Goal: Task Accomplishment & Management: Manage account settings

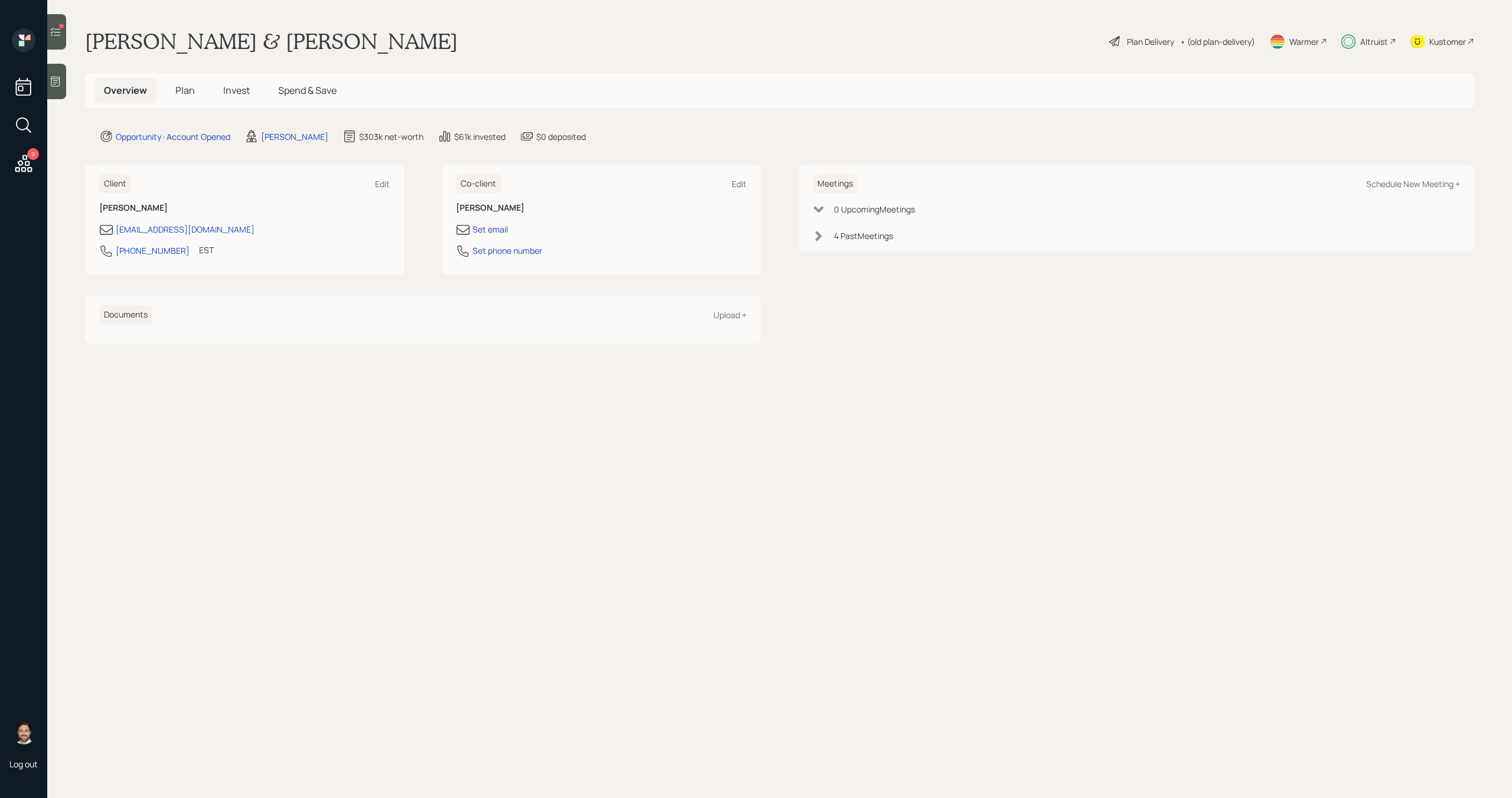
click at [1450, 40] on div "Kustomer" at bounding box center [1448, 41] width 37 height 12
click at [65, 40] on div at bounding box center [57, 32] width 19 height 36
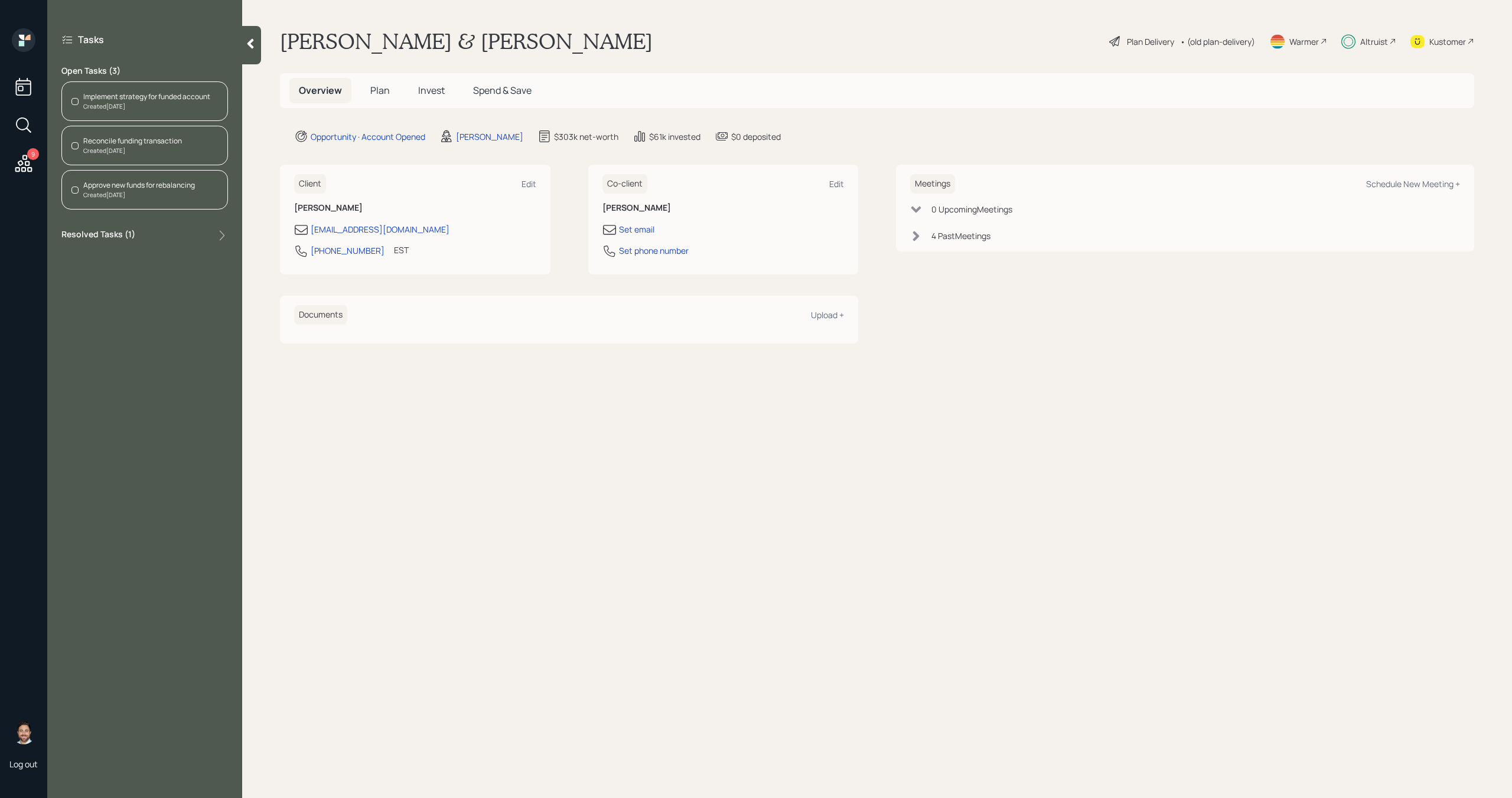
click at [422, 93] on span "Invest" at bounding box center [431, 91] width 27 height 13
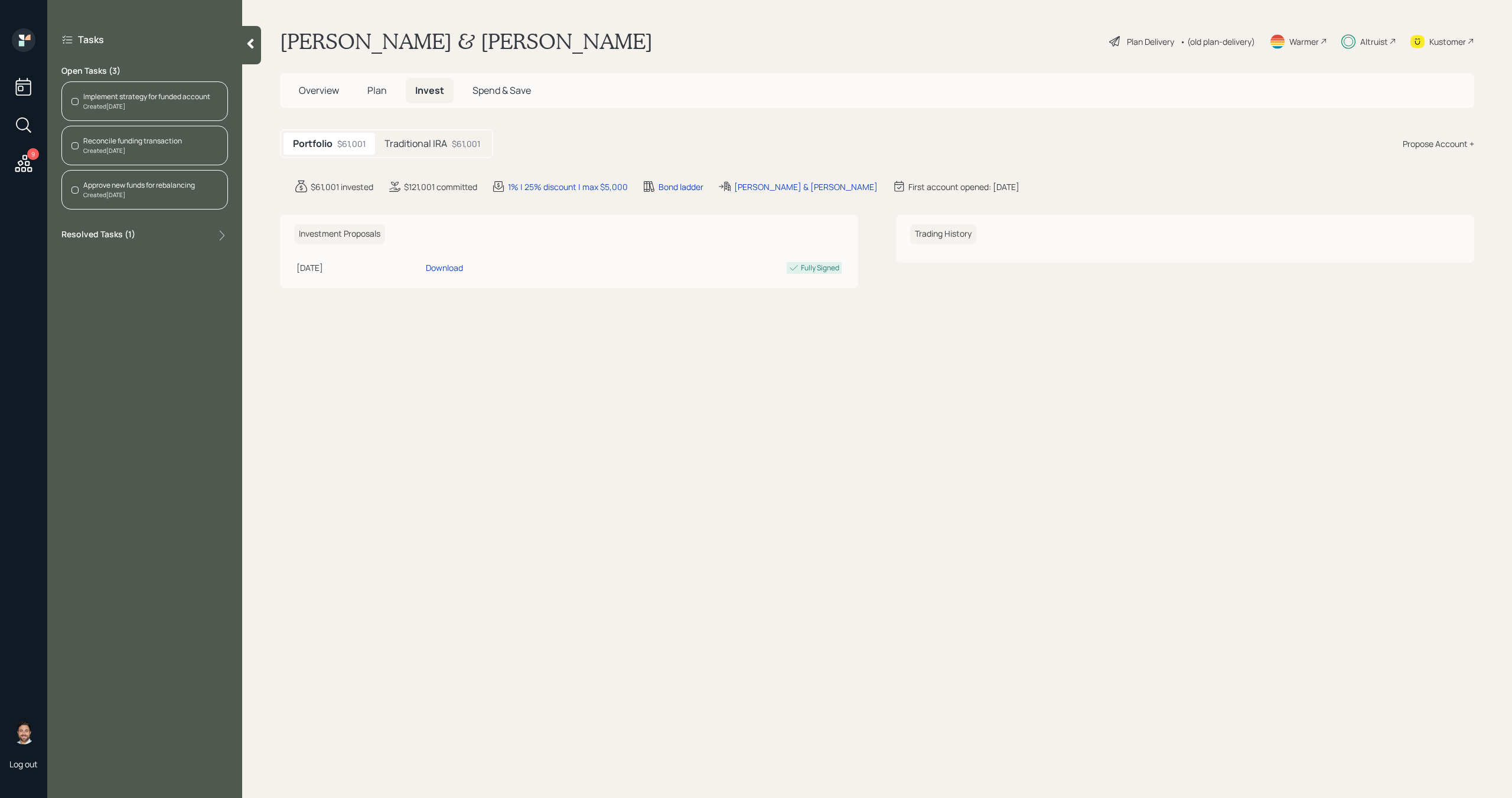
click at [428, 144] on h5 "Traditional IRA" at bounding box center [416, 143] width 63 height 11
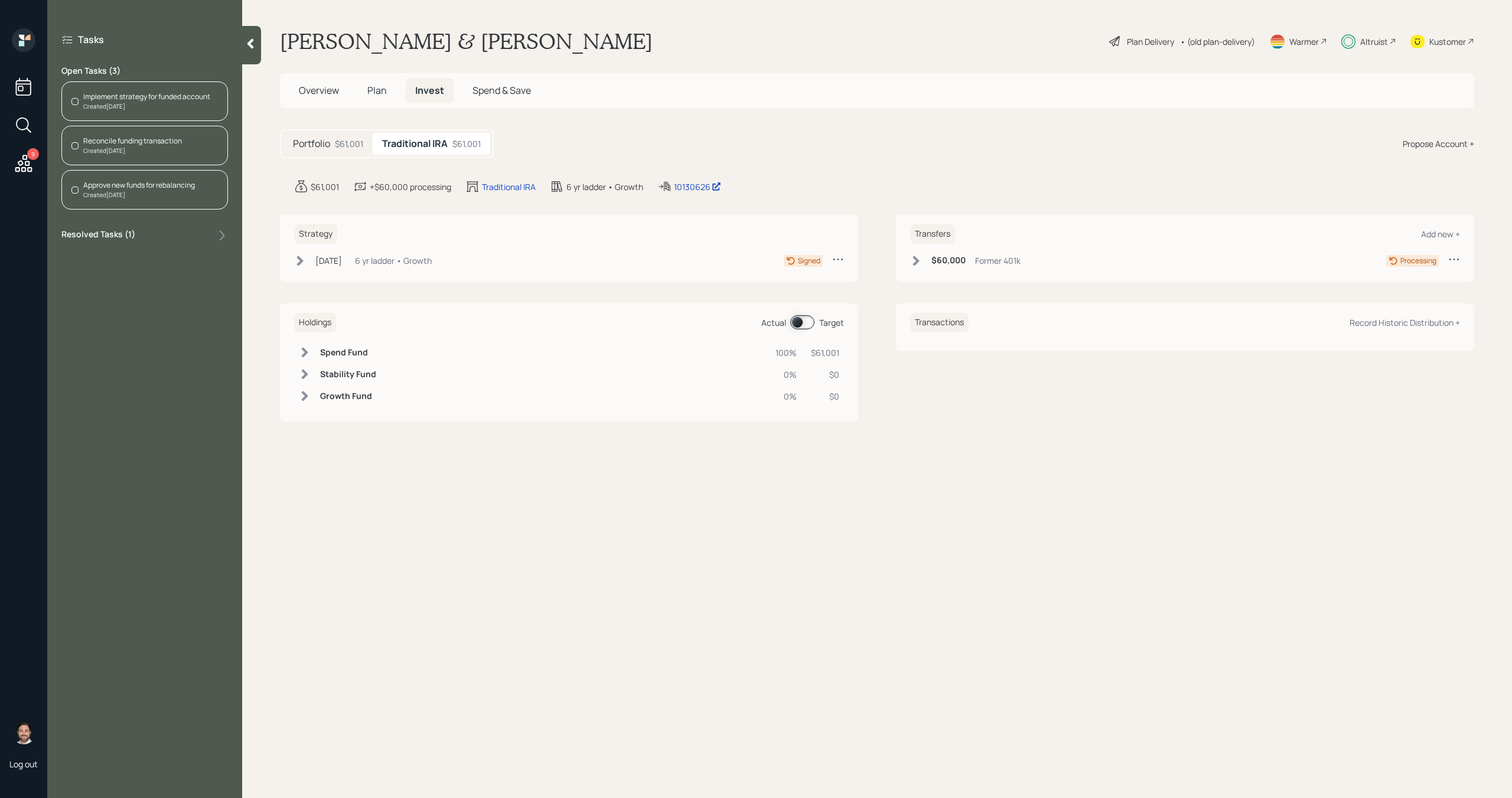
click at [297, 262] on icon at bounding box center [300, 261] width 12 height 12
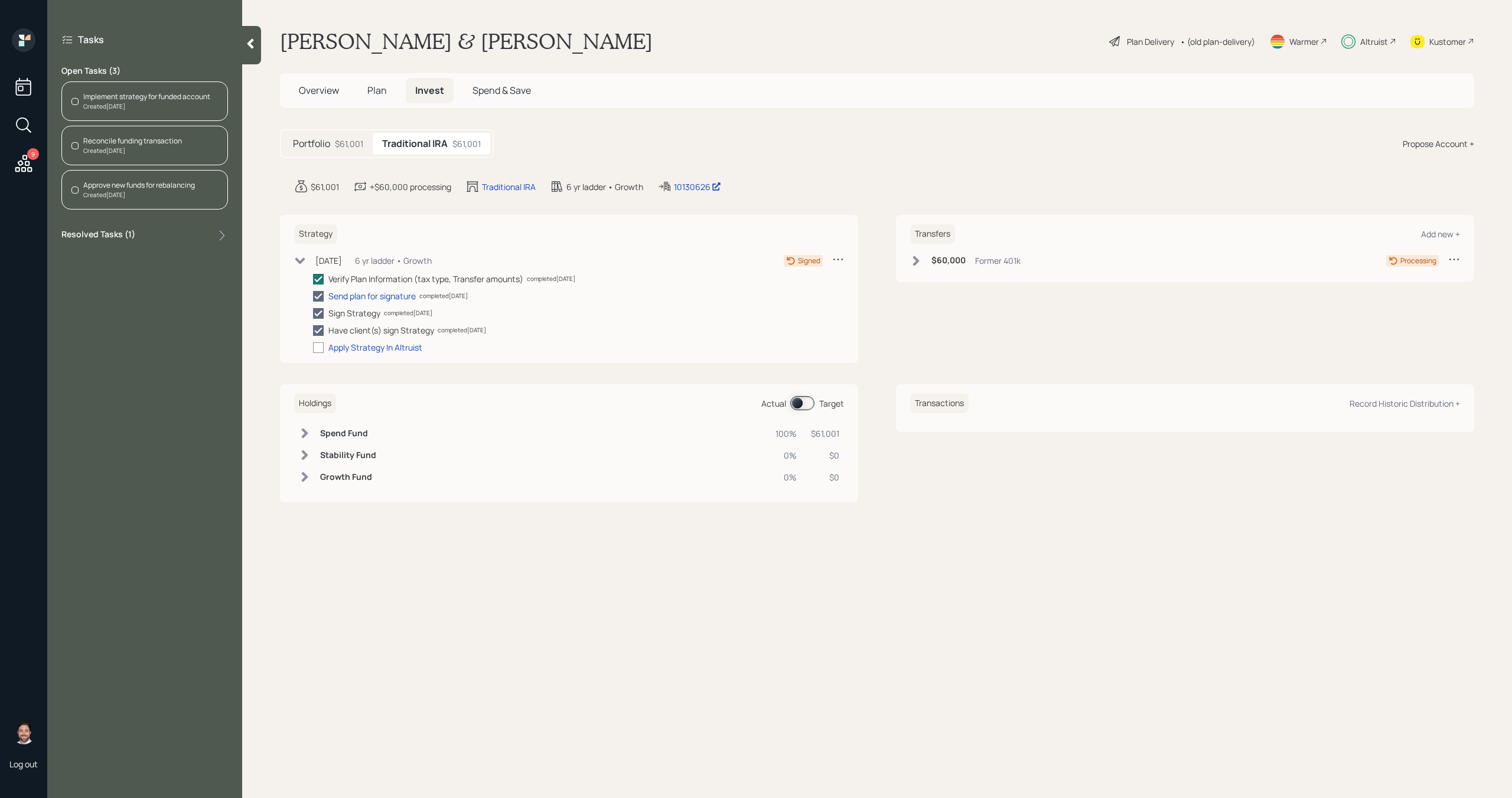
click at [163, 141] on div "Reconcile funding transaction" at bounding box center [133, 141] width 98 height 11
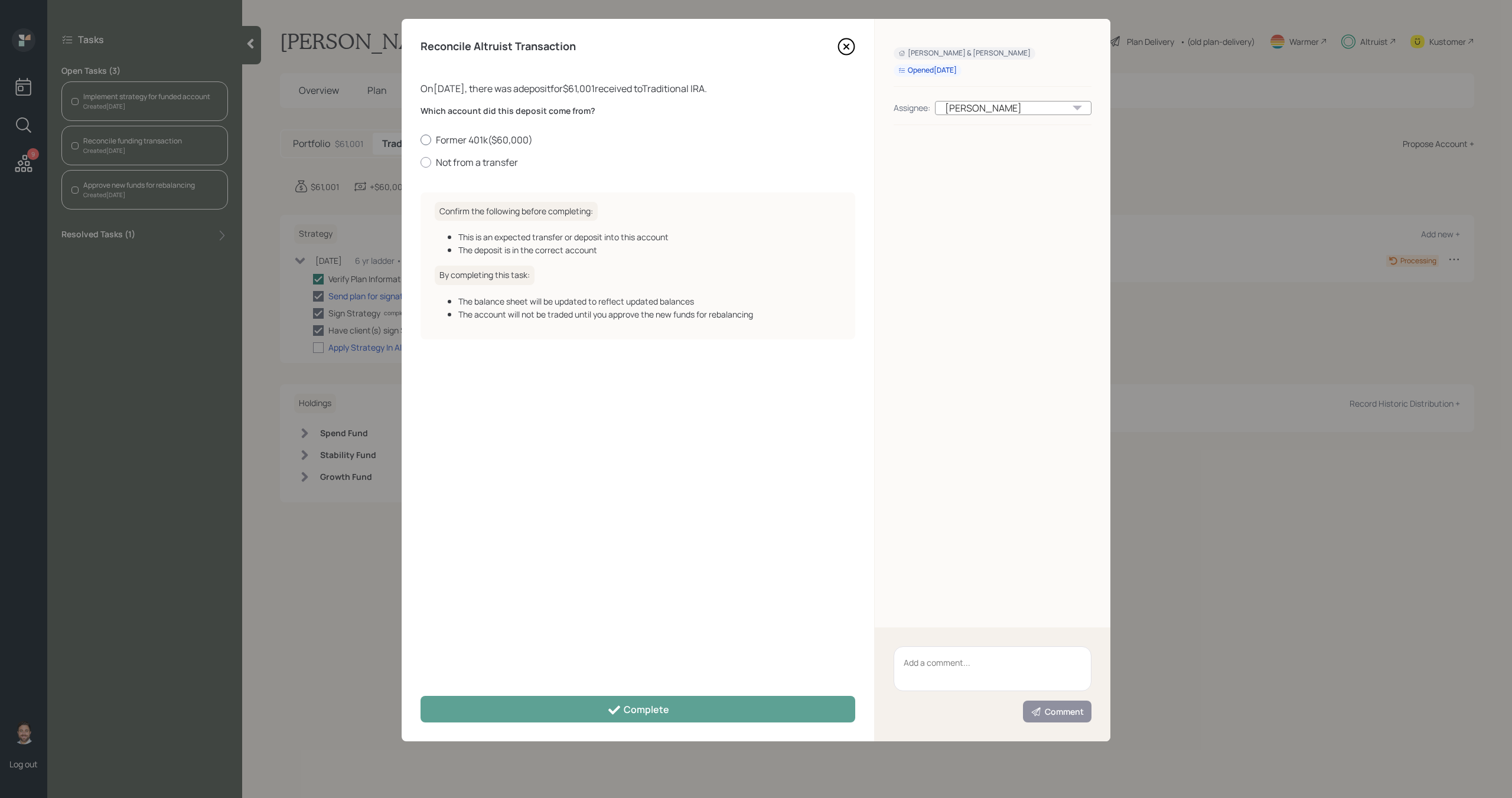
click at [432, 139] on label "Former 401k ( $60,000 )" at bounding box center [638, 140] width 434 height 13
click at [421, 139] on input "Former 401k ( $60,000 )" at bounding box center [420, 139] width 1 height 1
radio input "true"
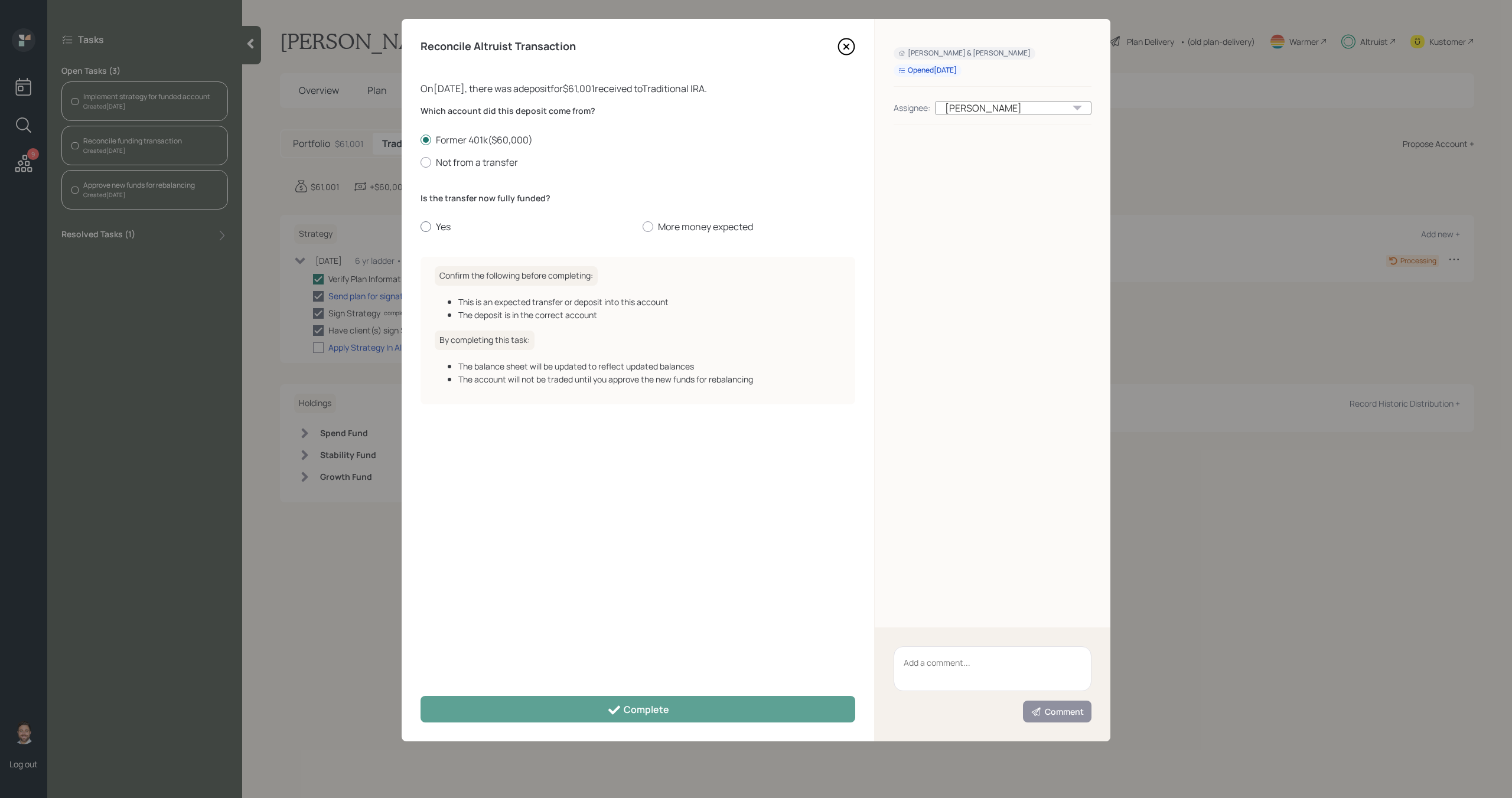
click at [428, 220] on div "Is the transfer now fully funded? Yes More money expected" at bounding box center [638, 213] width 434 height 41
click at [428, 224] on div at bounding box center [426, 227] width 11 height 11
click at [421, 227] on input "Yes" at bounding box center [420, 227] width 1 height 1
radio input "true"
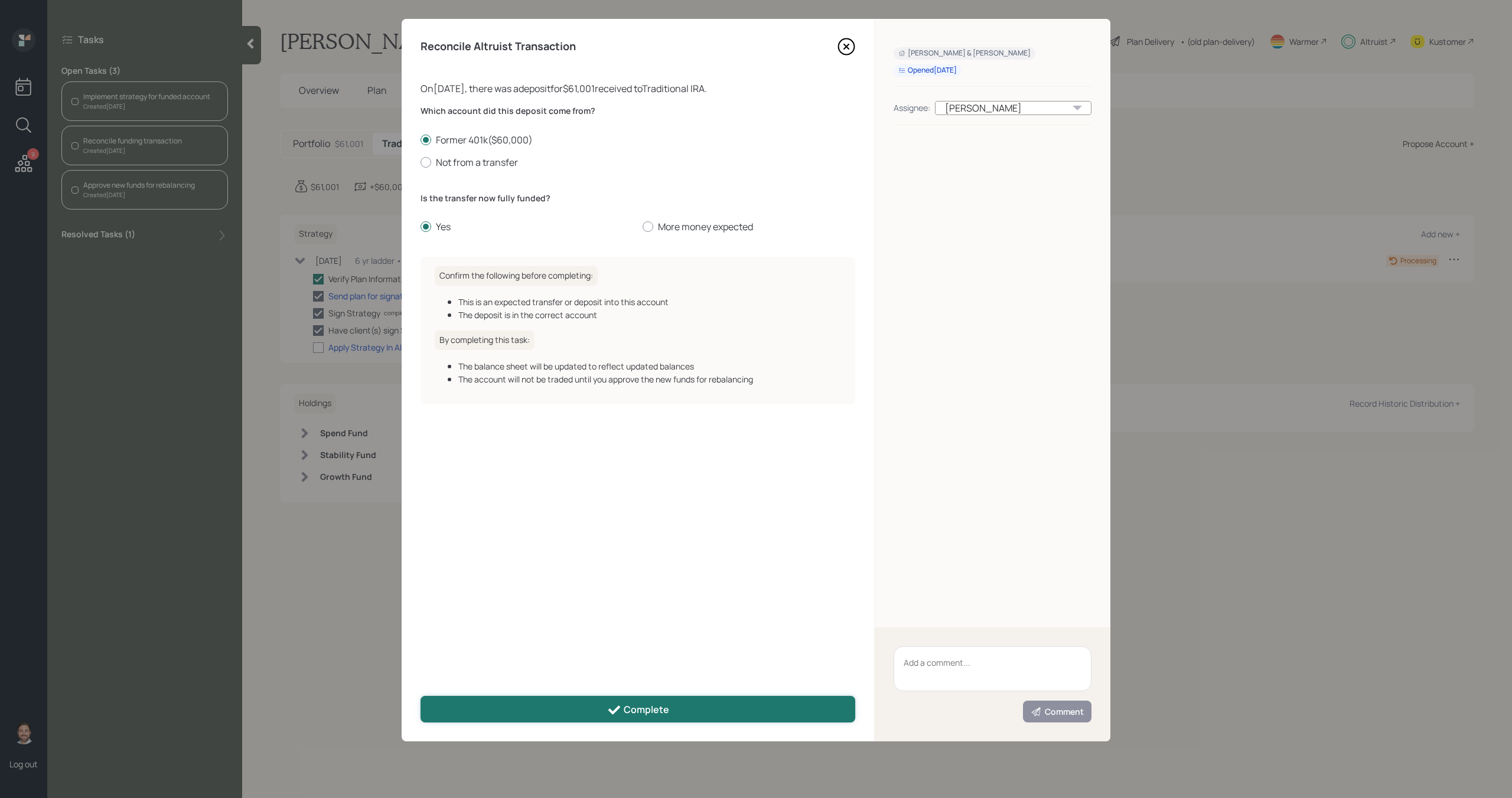
click at [532, 698] on button "Complete" at bounding box center [638, 709] width 434 height 27
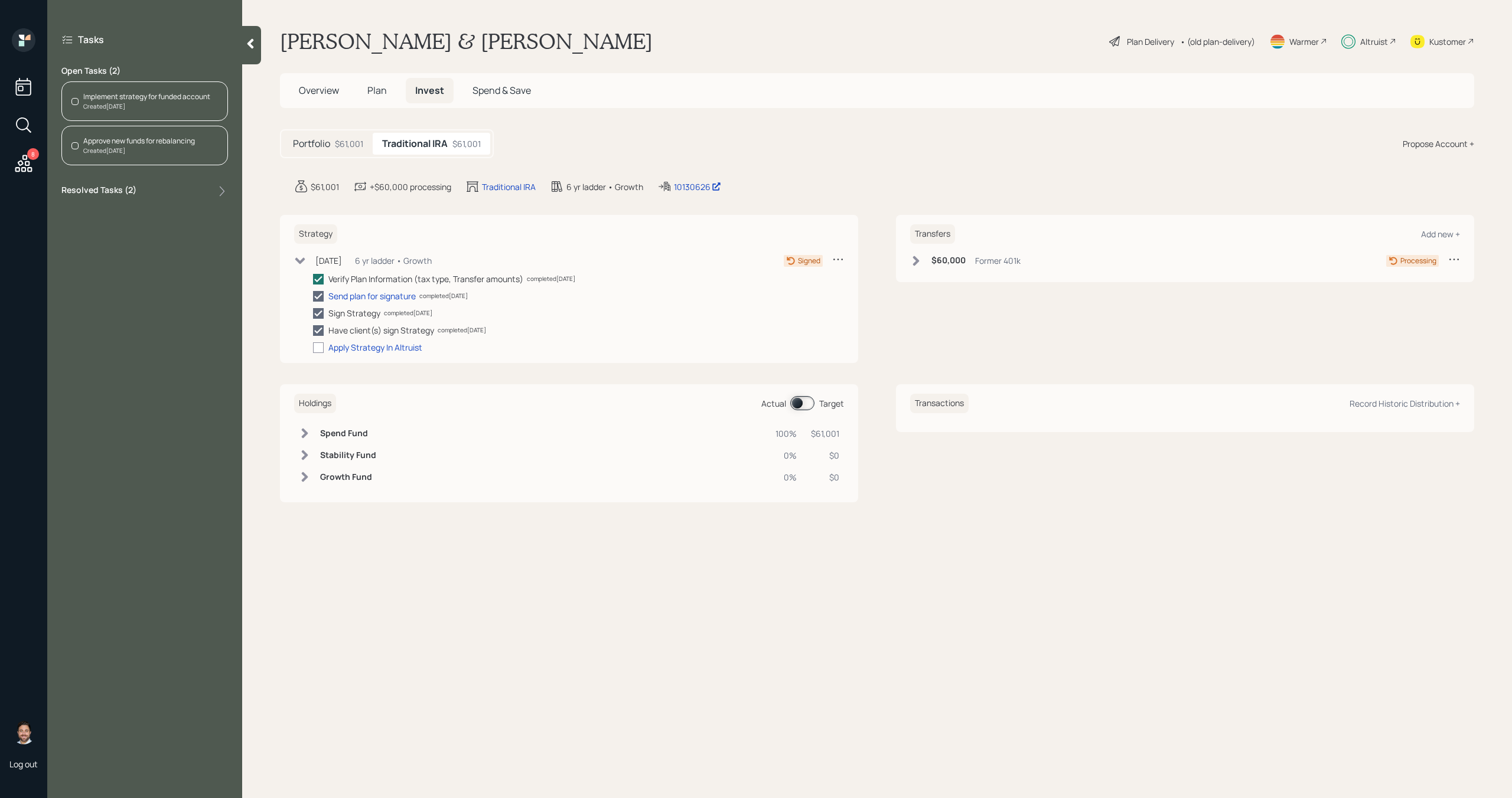
click at [181, 112] on div "Implement strategy for funded account Created [DATE]" at bounding box center [145, 101] width 167 height 40
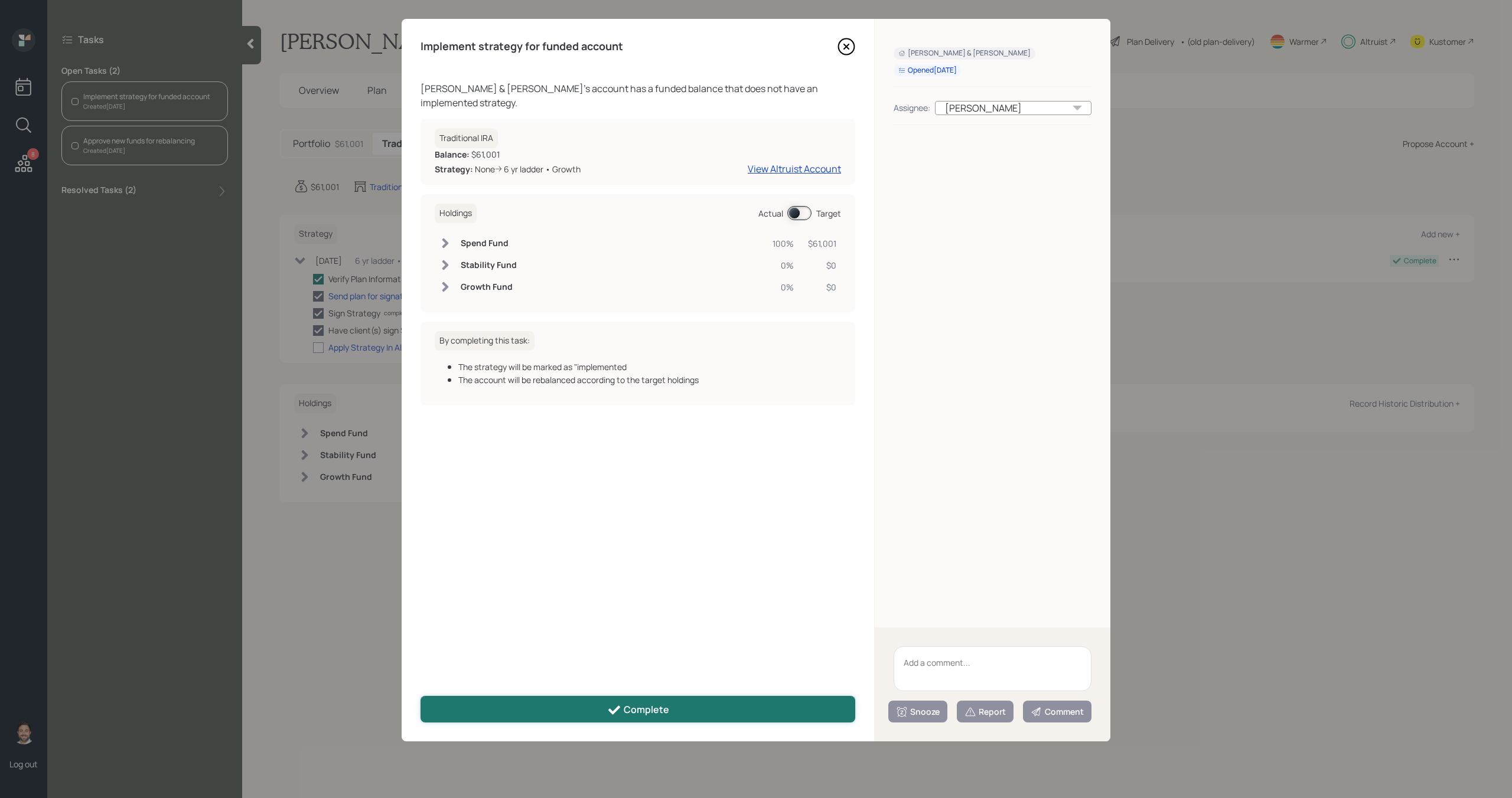
click at [523, 707] on button "Complete" at bounding box center [638, 709] width 434 height 27
checkbox input "true"
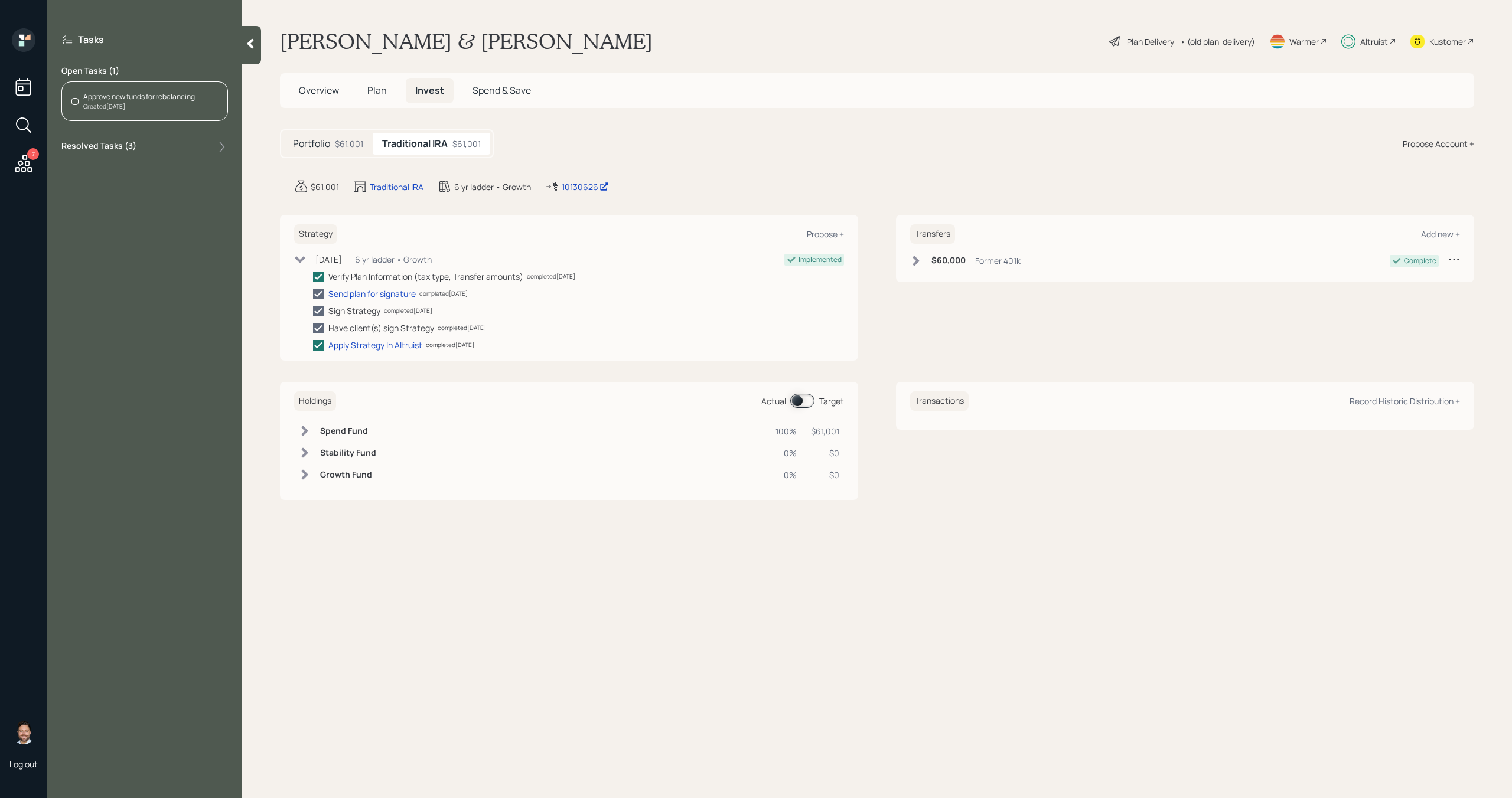
click at [165, 107] on div "Created [DATE]" at bounding box center [139, 106] width 111 height 9
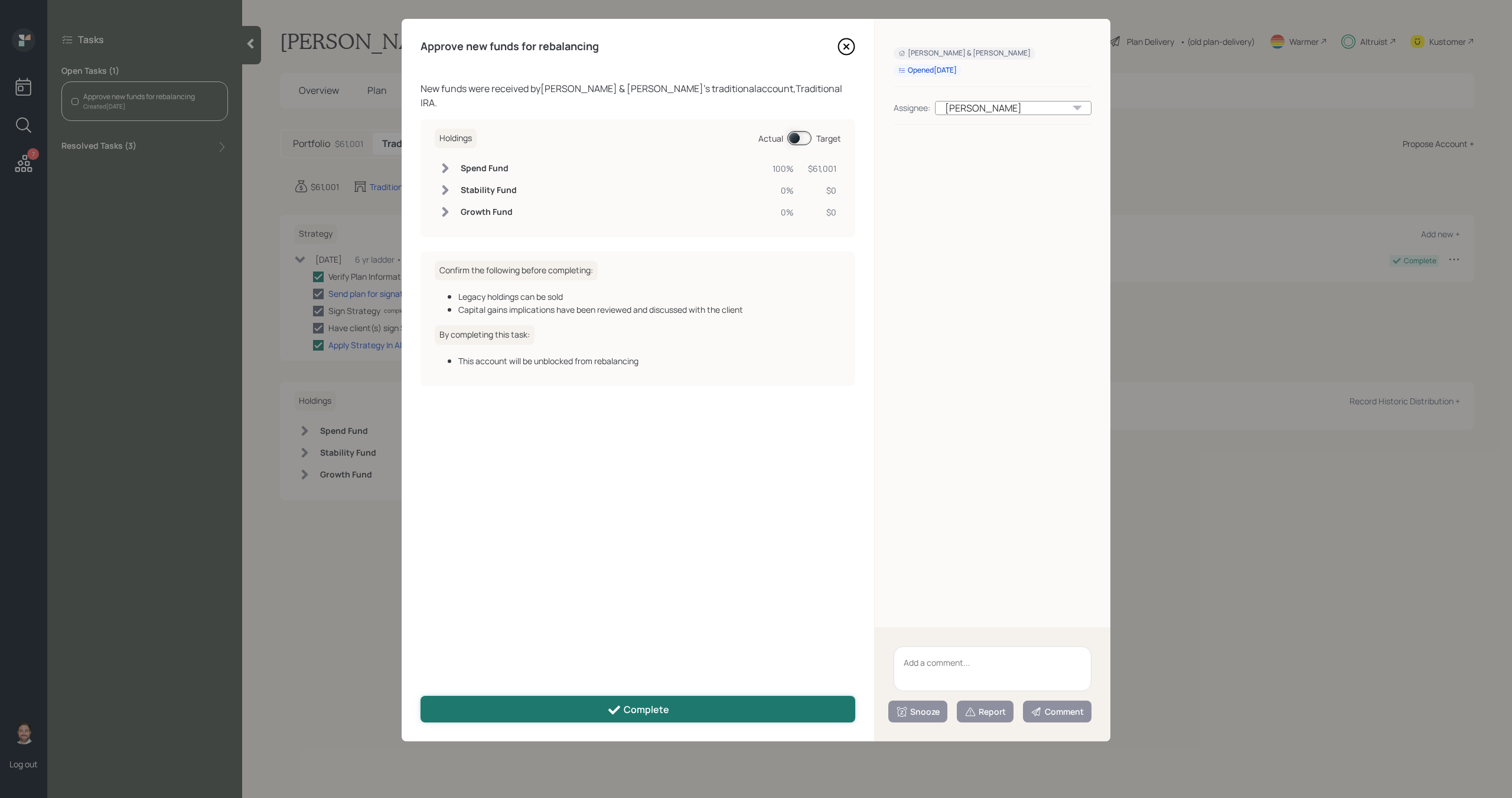
click at [562, 719] on button "Complete" at bounding box center [638, 709] width 434 height 27
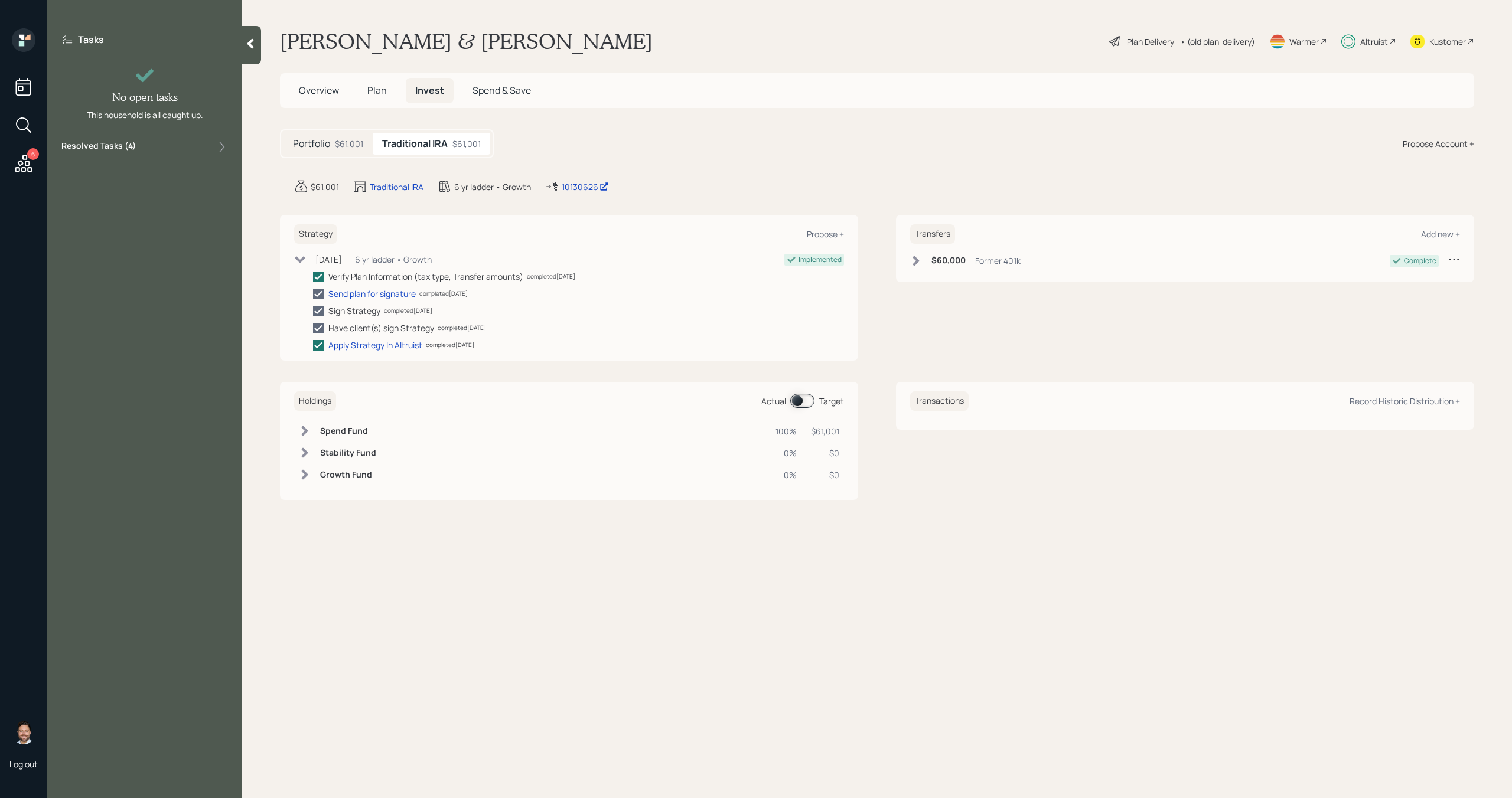
click at [251, 42] on icon at bounding box center [251, 44] width 7 height 10
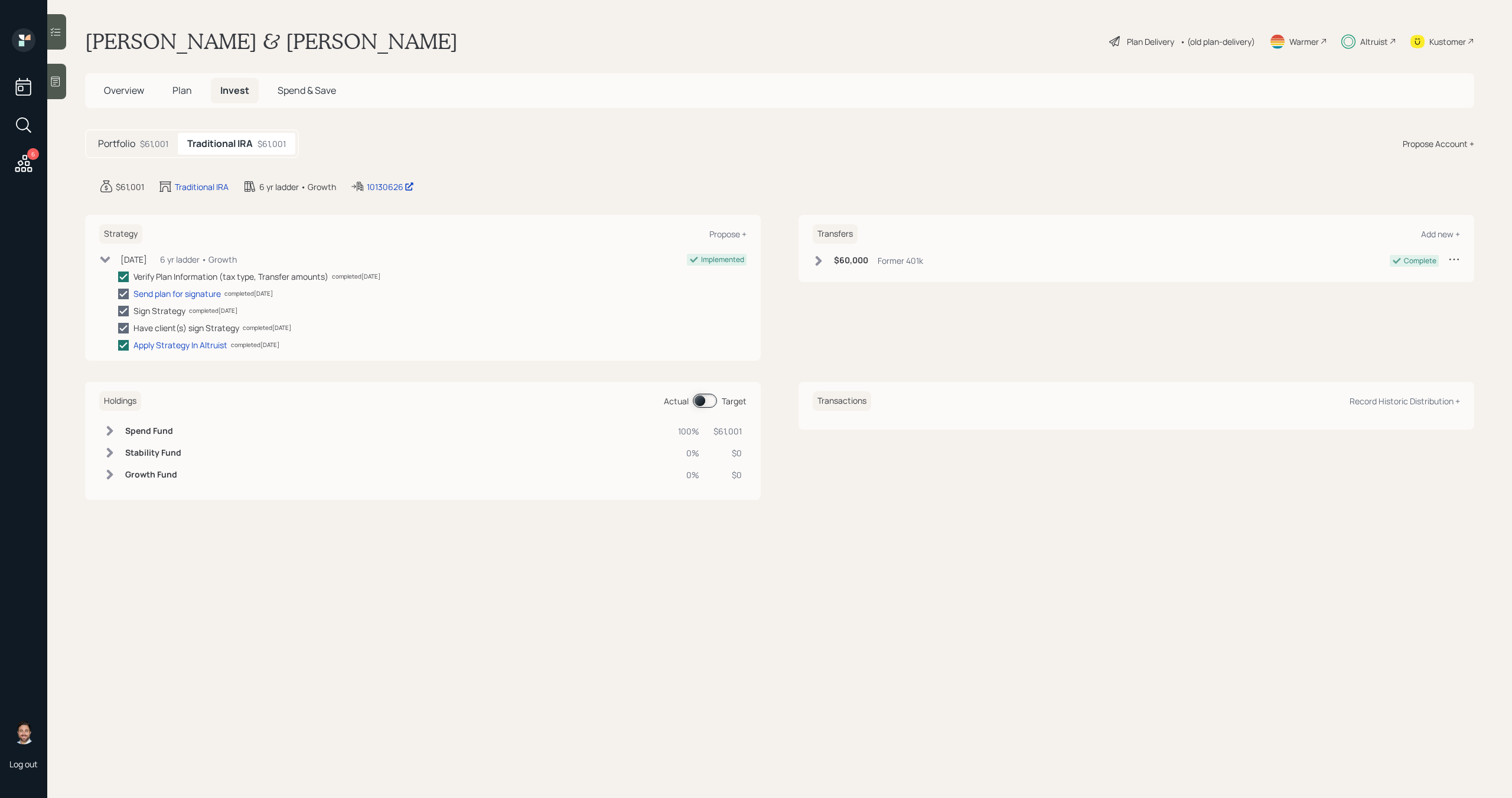
click at [31, 166] on icon at bounding box center [24, 164] width 21 height 21
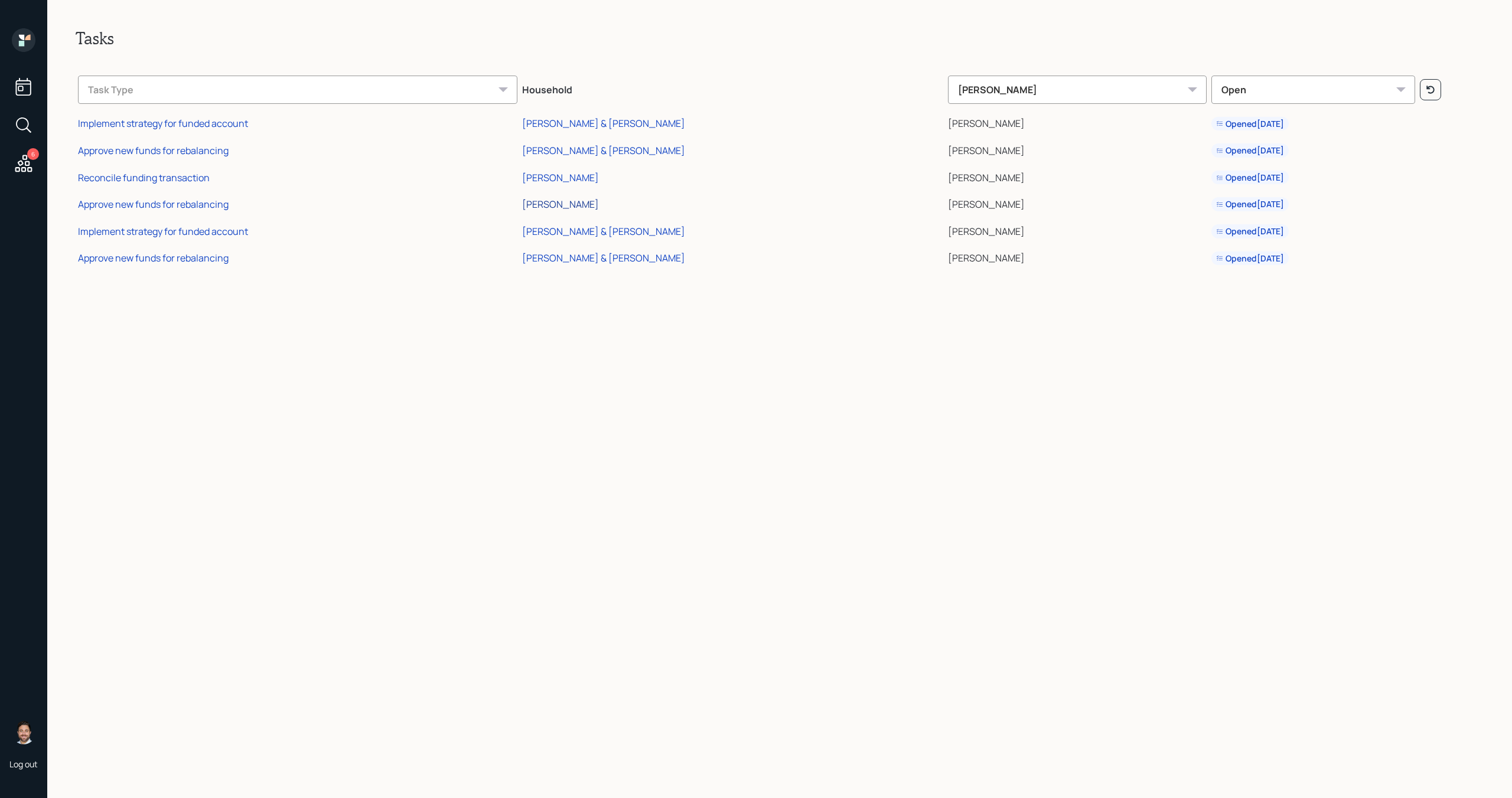
click at [599, 206] on div "[PERSON_NAME]" at bounding box center [561, 204] width 77 height 13
